Goal: Task Accomplishment & Management: Manage account settings

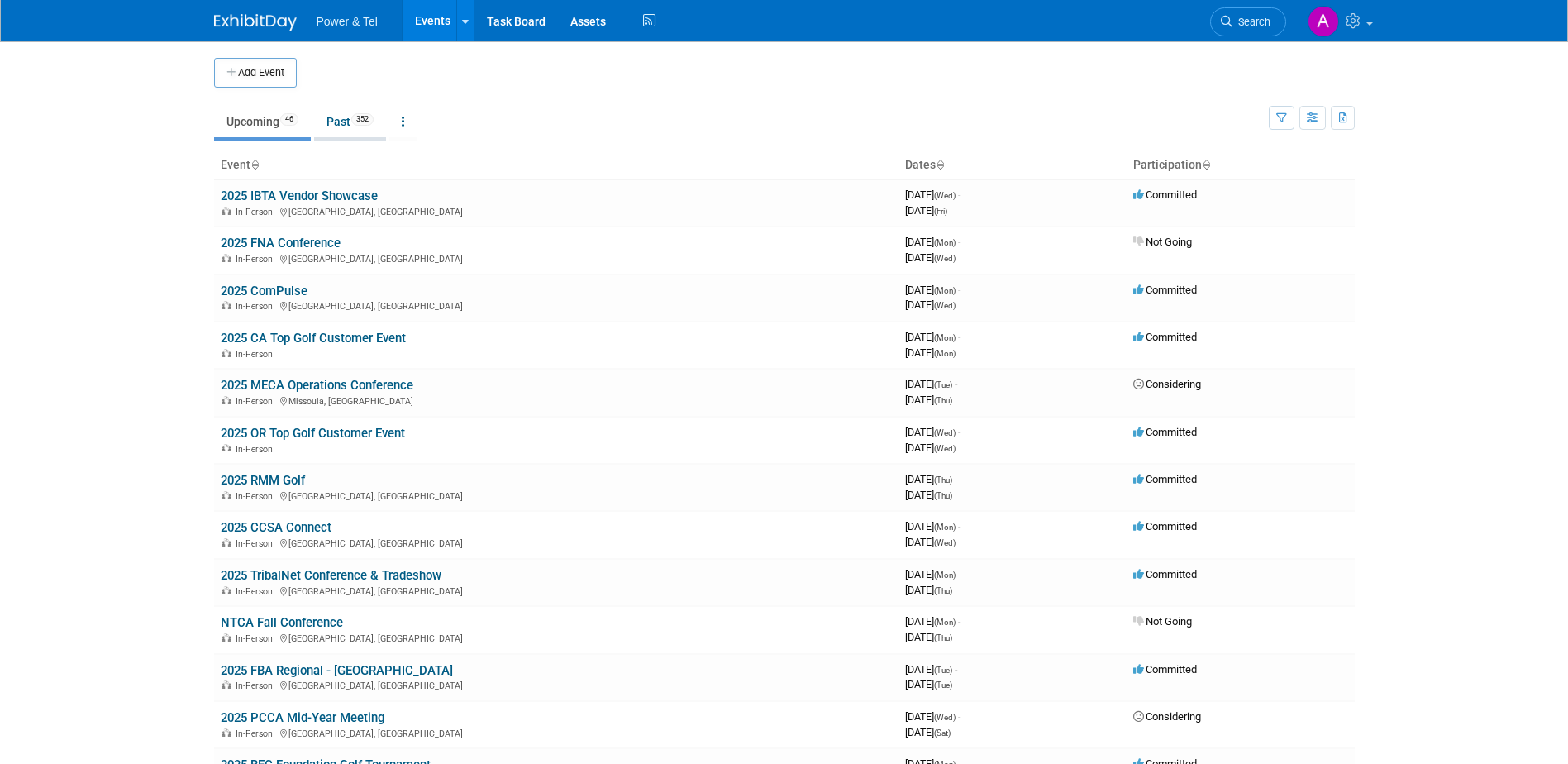
click at [364, 128] on link "Past 352" at bounding box center [351, 122] width 72 height 32
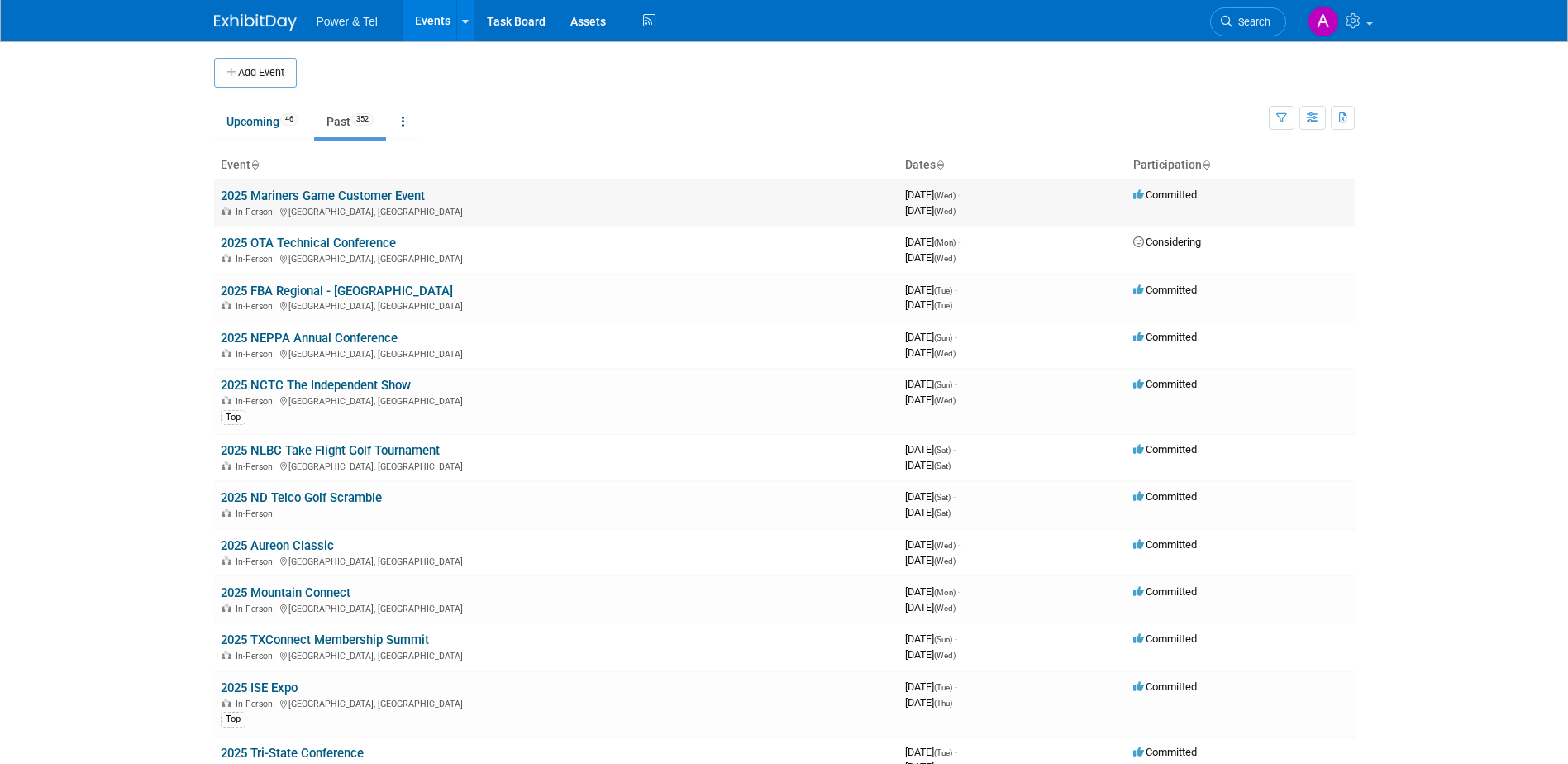
click at [363, 195] on link "2025 Mariners Game Customer Event" at bounding box center [323, 196] width 204 height 15
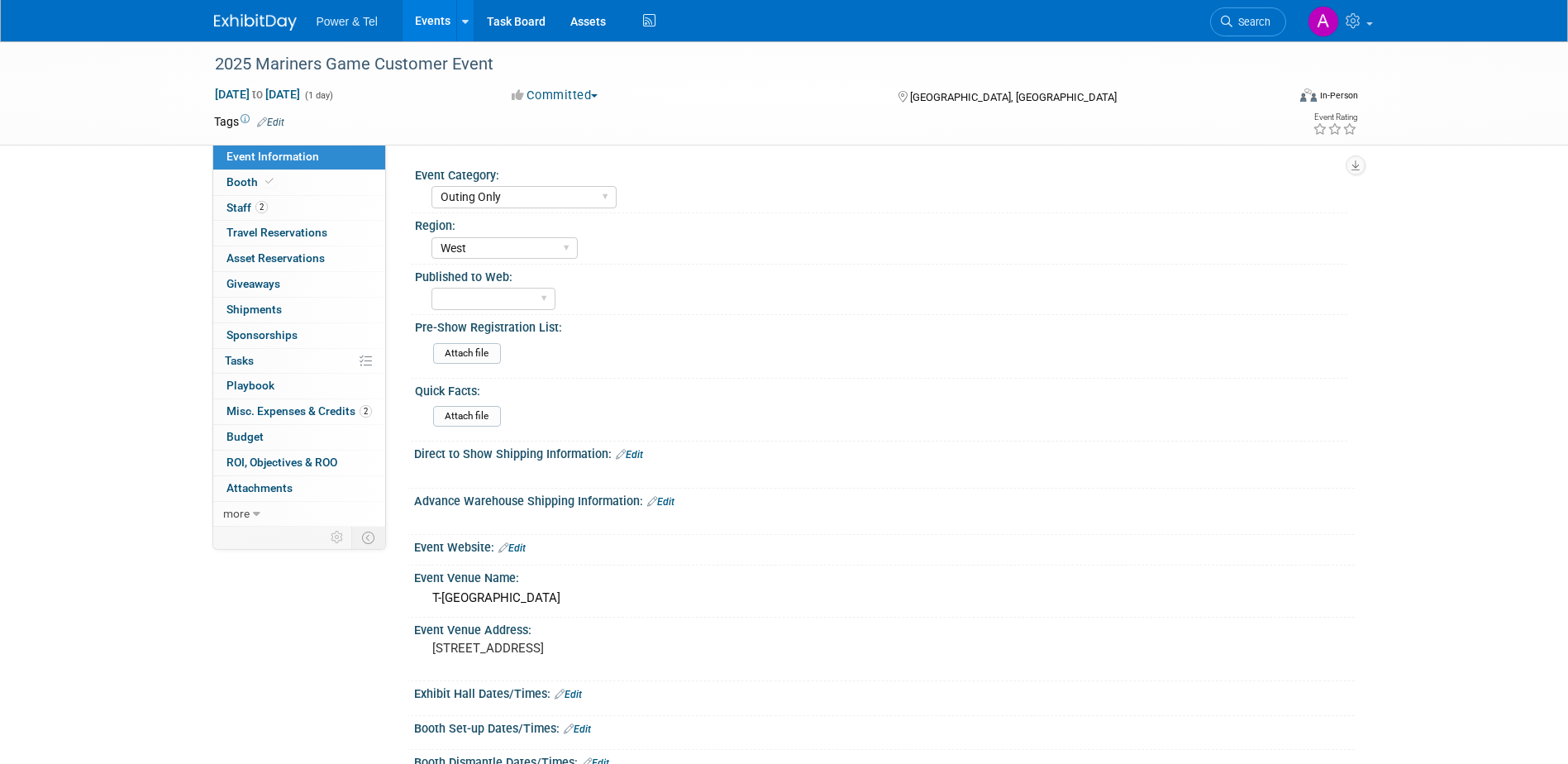
select select "Outing Only"
select select "West"
click at [310, 404] on link "2 Misc. Expenses & Credits 2" at bounding box center [299, 412] width 172 height 25
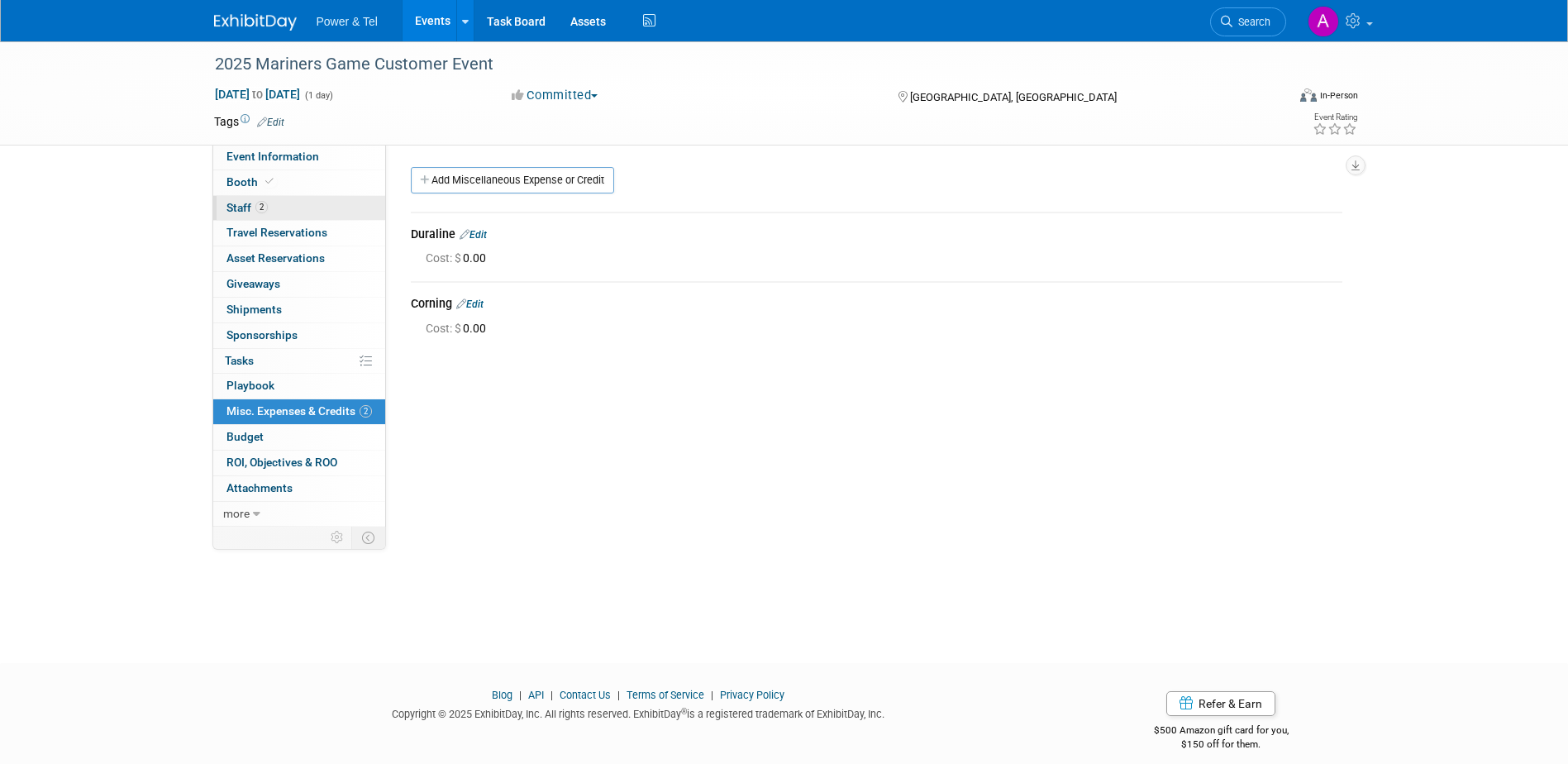
click at [309, 211] on link "2 Staff 2" at bounding box center [299, 208] width 172 height 25
